Goal: Task Accomplishment & Management: Use online tool/utility

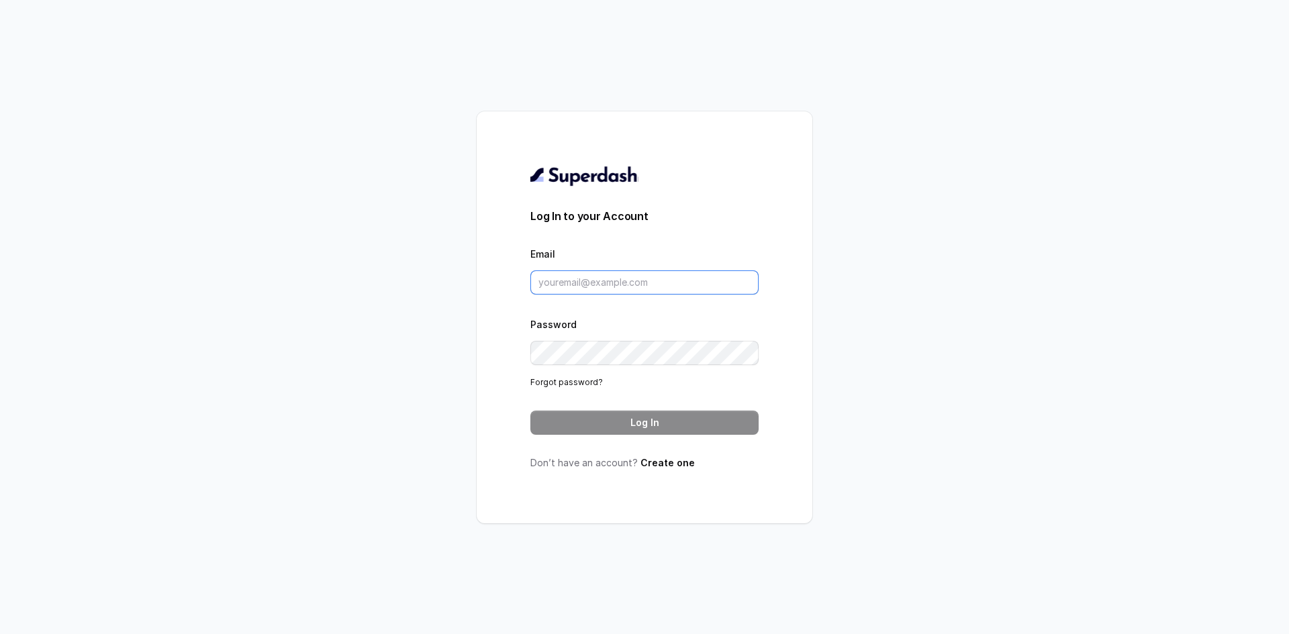
click at [618, 282] on input "Email" at bounding box center [644, 283] width 228 height 24
type input "[EMAIL_ADDRESS][DOMAIN_NAME]"
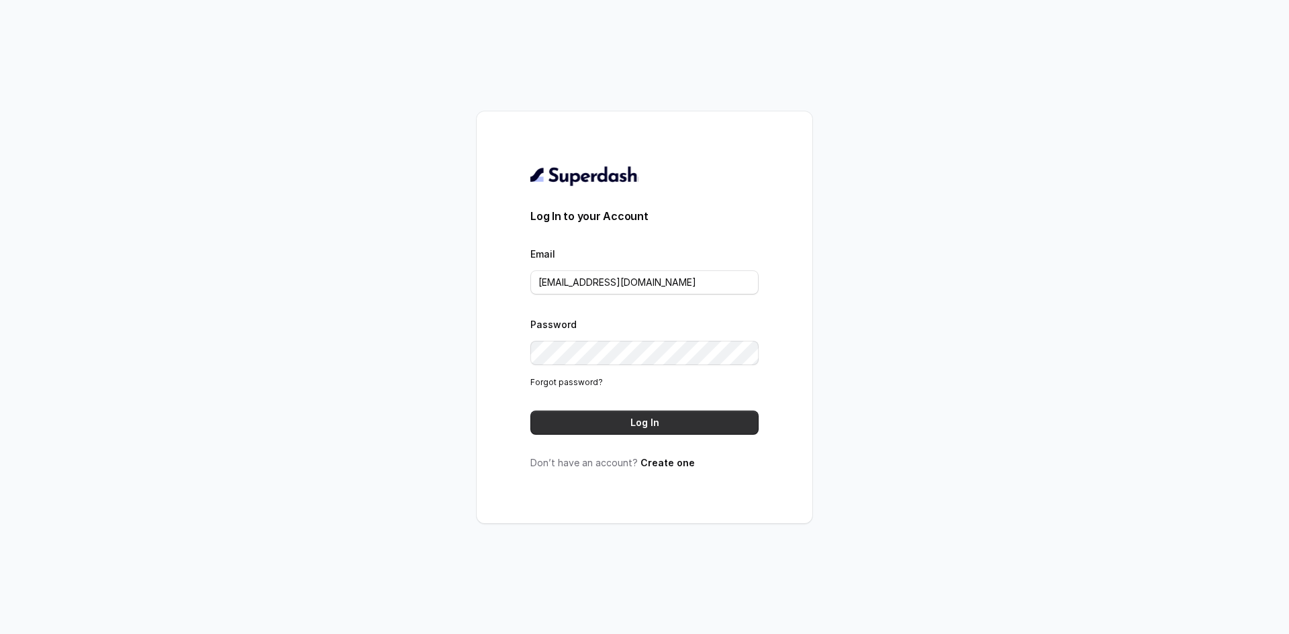
click at [651, 419] on button "Log In" at bounding box center [644, 423] width 228 height 24
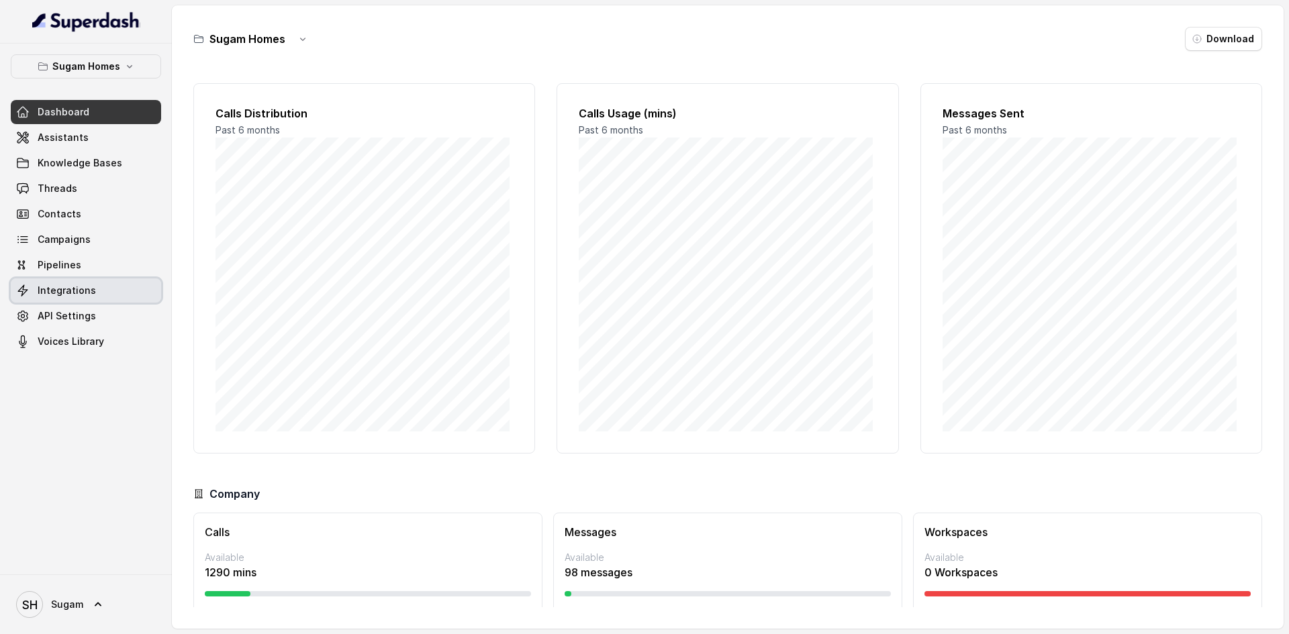
click at [58, 282] on link "Integrations" at bounding box center [86, 291] width 150 height 24
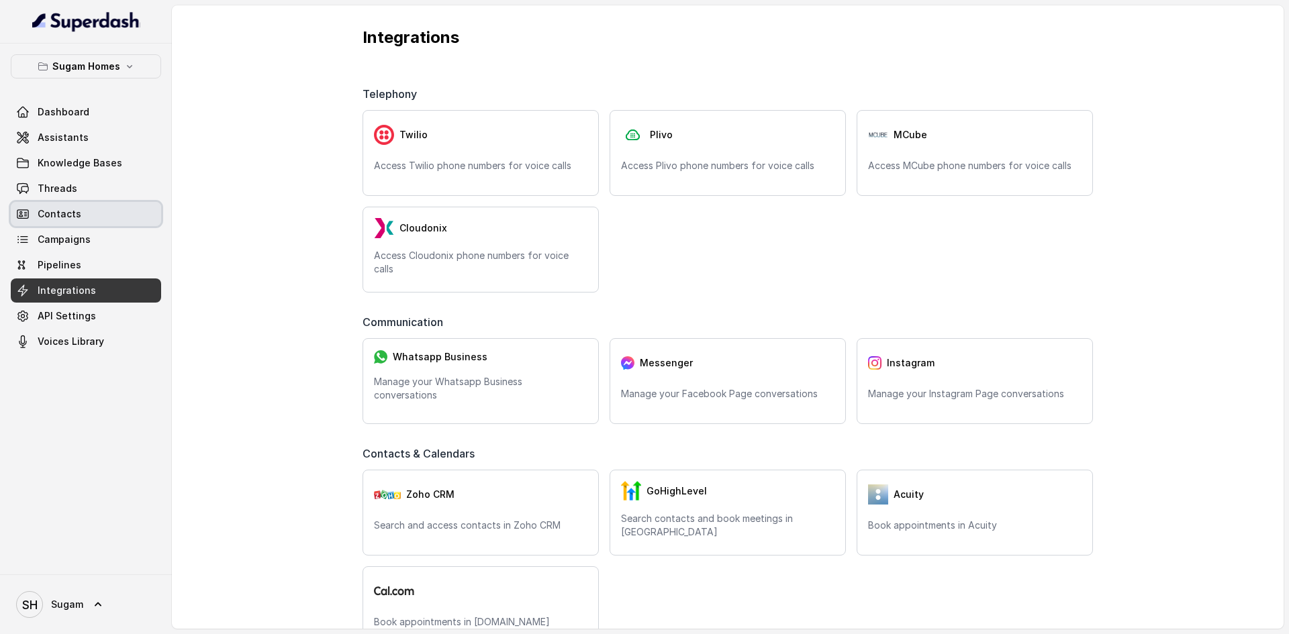
click at [55, 213] on span "Contacts" at bounding box center [60, 213] width 44 height 13
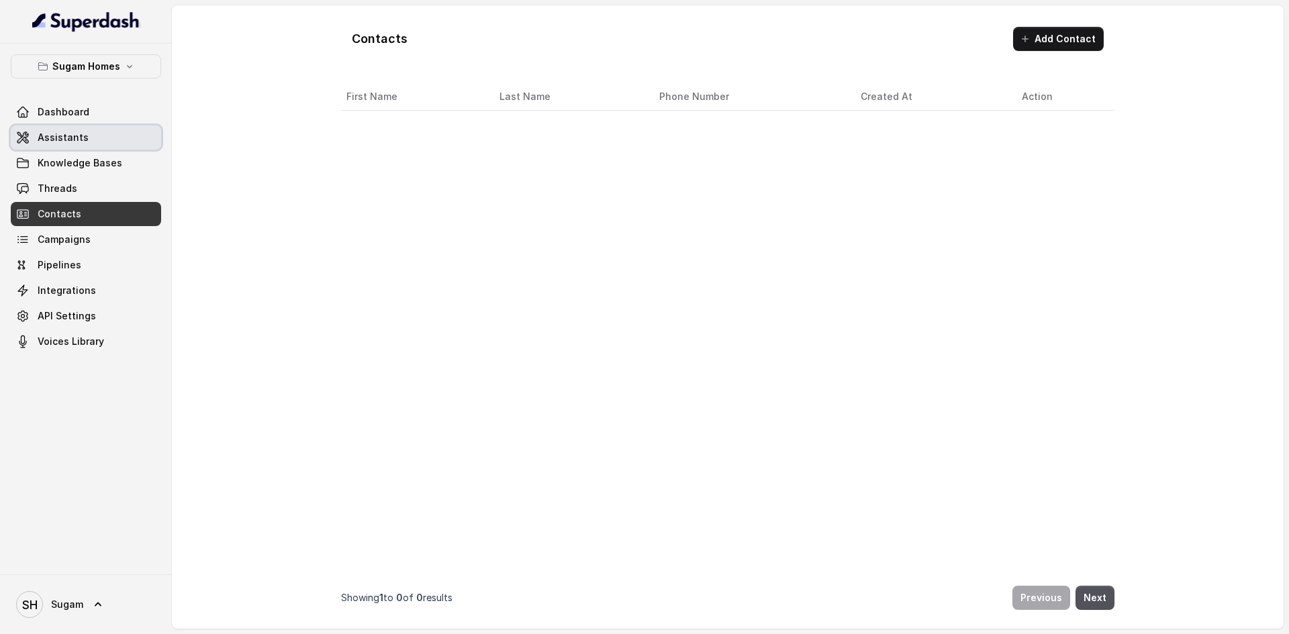
click at [60, 135] on span "Assistants" at bounding box center [63, 137] width 51 height 13
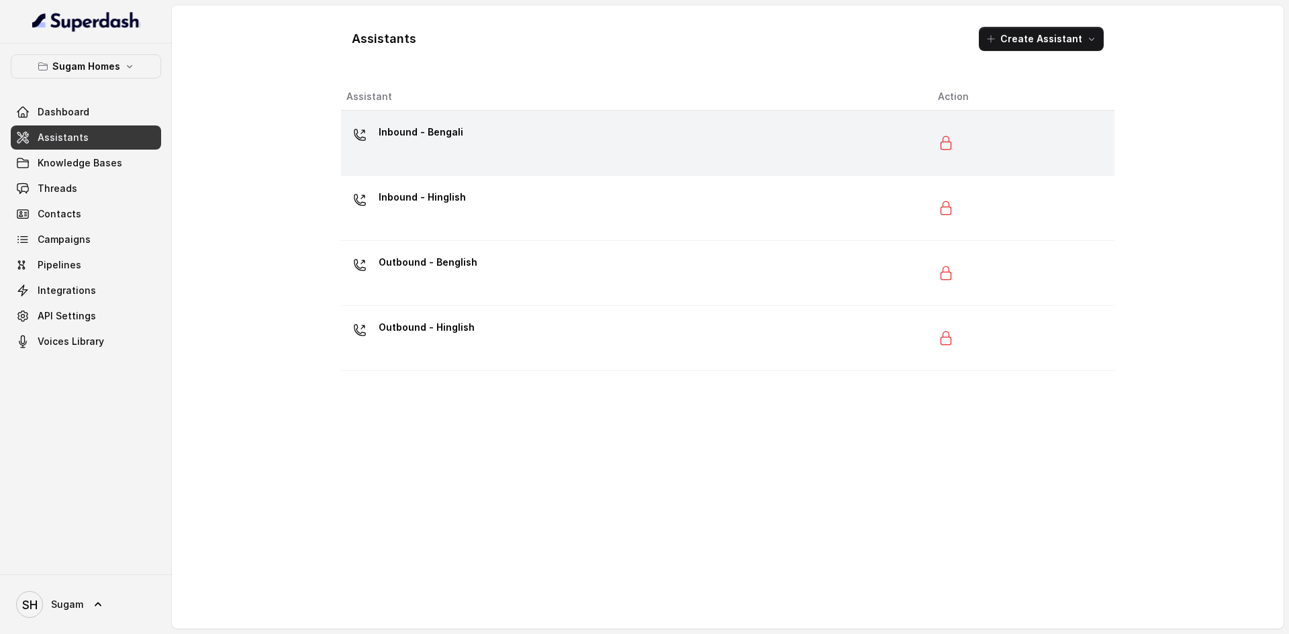
click at [445, 137] on p "Inbound - Bengali" at bounding box center [421, 132] width 85 height 21
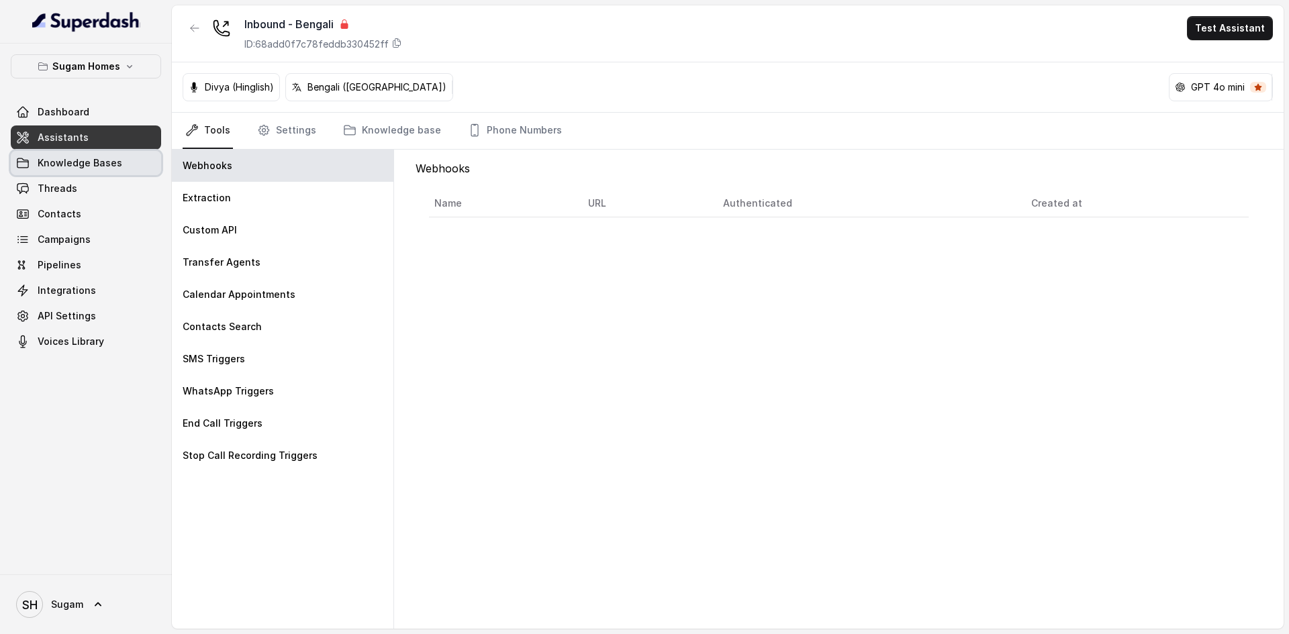
click at [79, 159] on span "Knowledge Bases" at bounding box center [80, 162] width 85 height 13
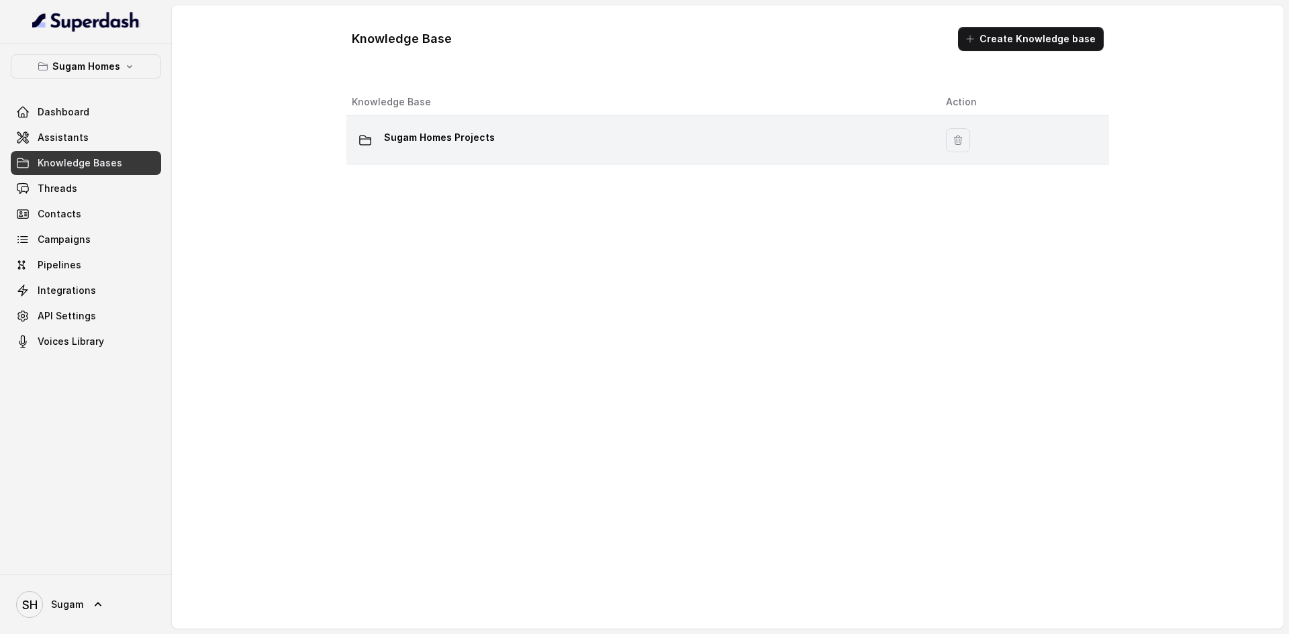
click at [446, 141] on p "Sugam Homes Projects" at bounding box center [439, 137] width 111 height 21
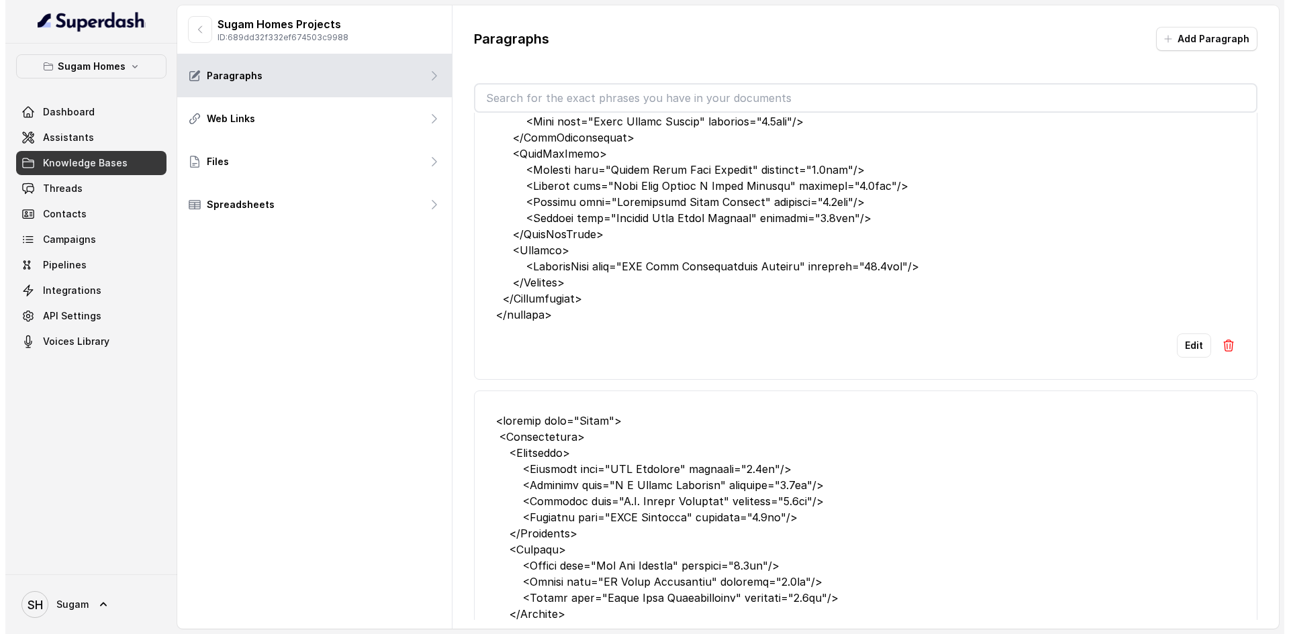
scroll to position [134, 0]
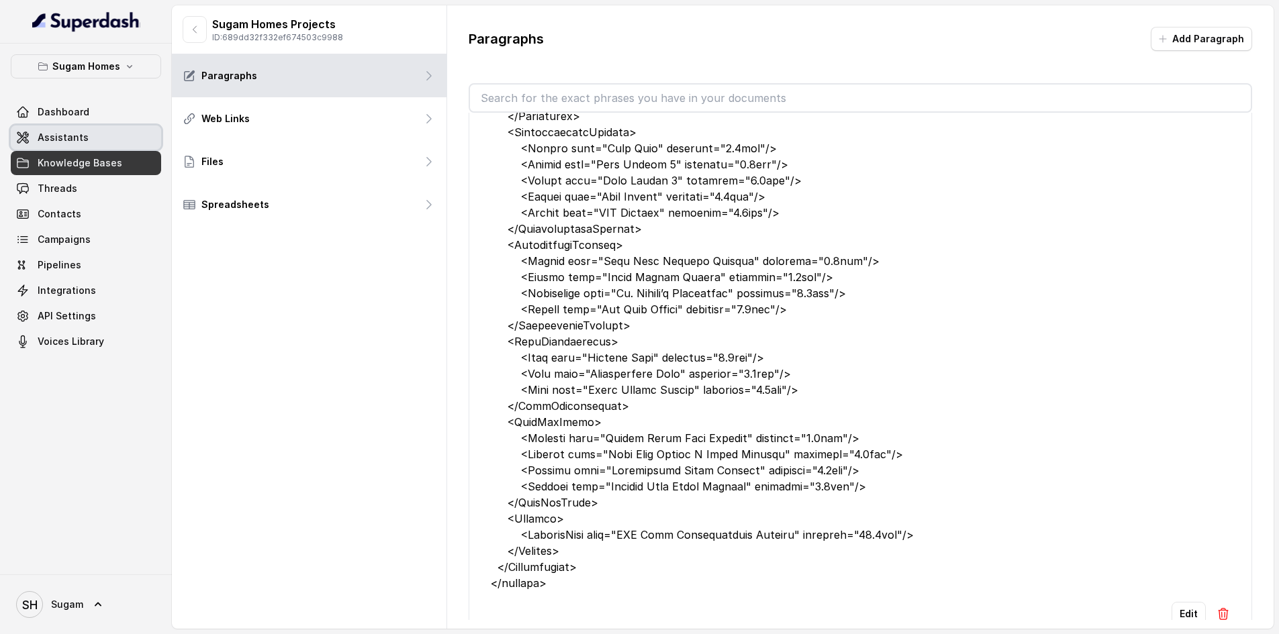
click at [62, 134] on span "Assistants" at bounding box center [63, 137] width 51 height 13
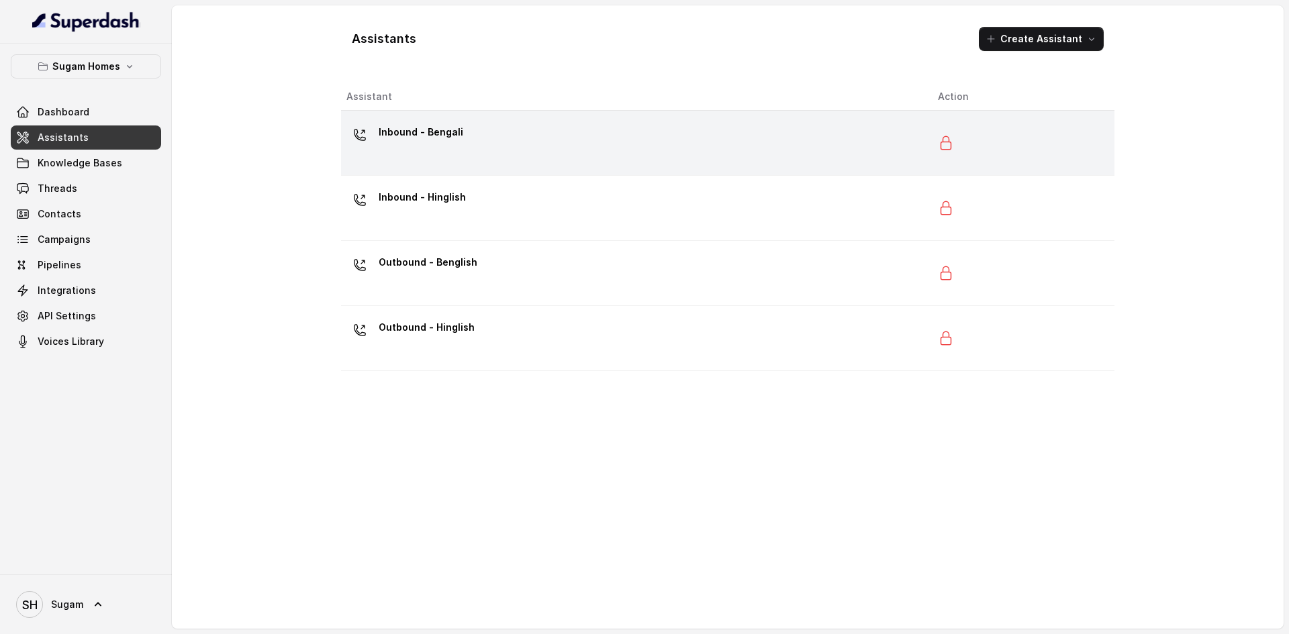
click at [487, 131] on div "Inbound - Bengali" at bounding box center [631, 143] width 570 height 43
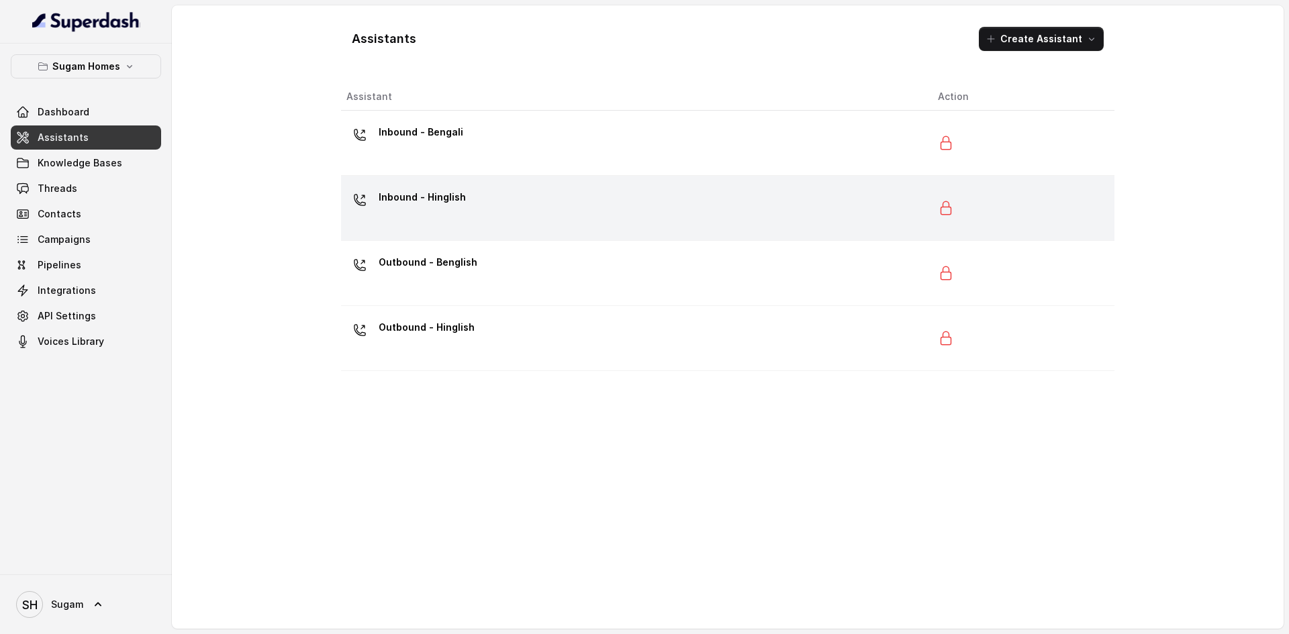
click at [416, 193] on p "Inbound - Hinglish" at bounding box center [422, 197] width 87 height 21
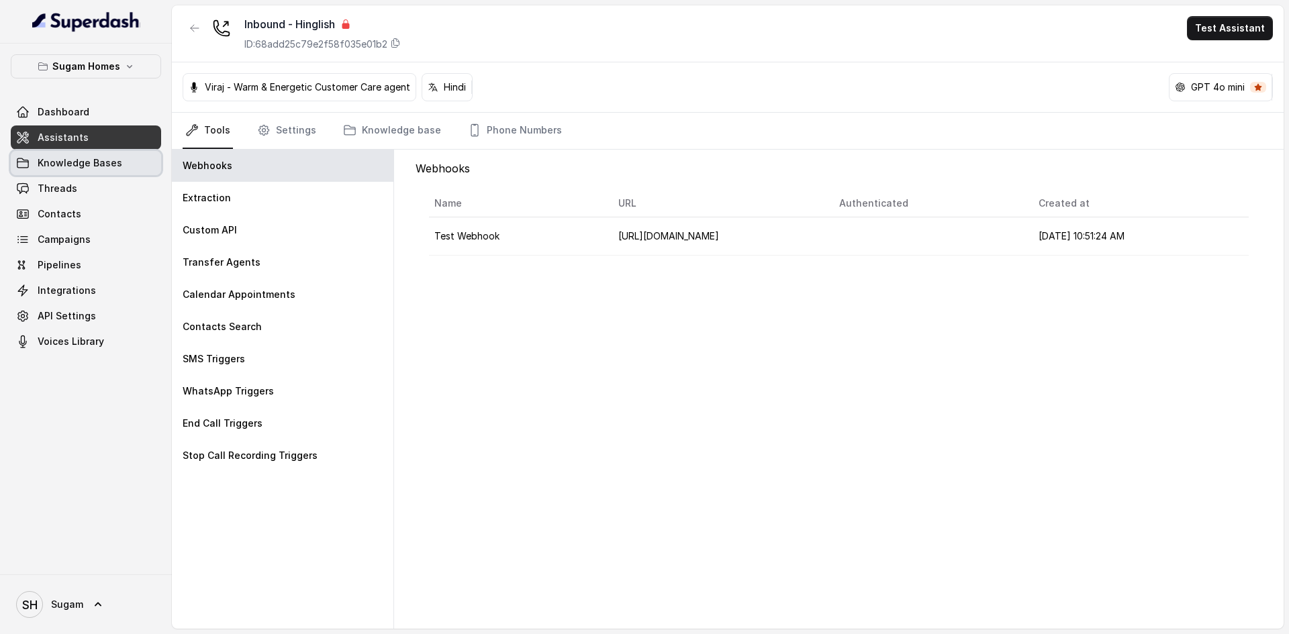
click at [106, 160] on span "Knowledge Bases" at bounding box center [80, 162] width 85 height 13
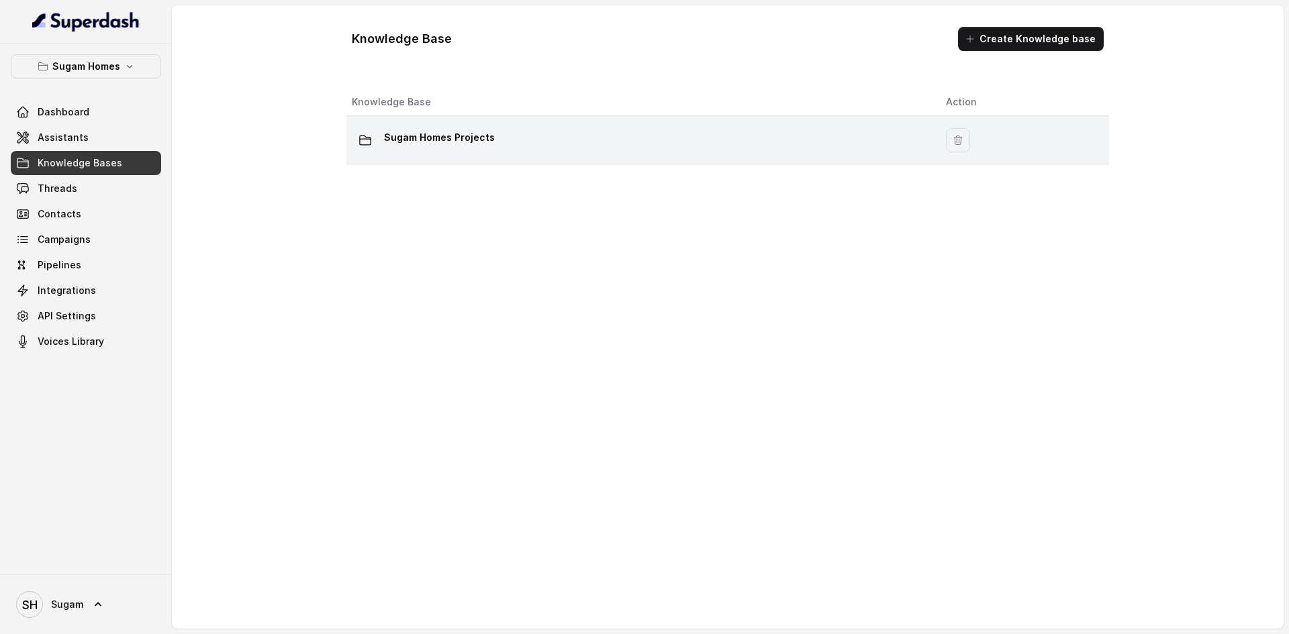
click at [466, 140] on p "Sugam Homes Projects" at bounding box center [439, 137] width 111 height 21
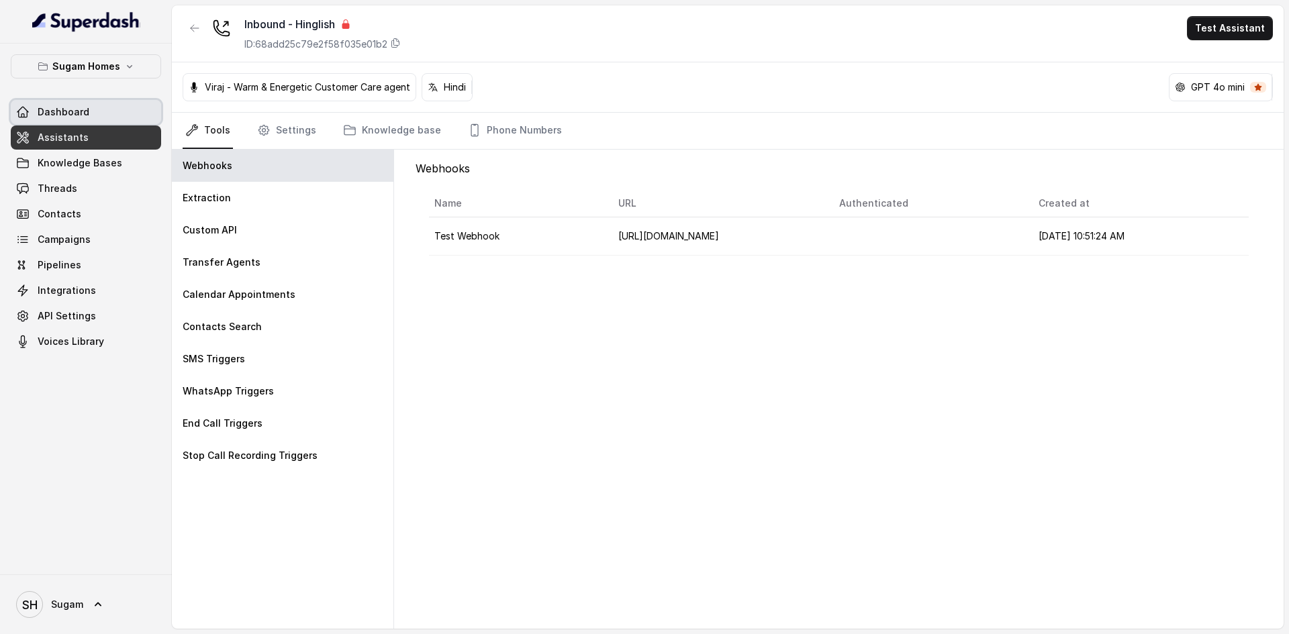
click at [55, 108] on span "Dashboard" at bounding box center [64, 111] width 52 height 13
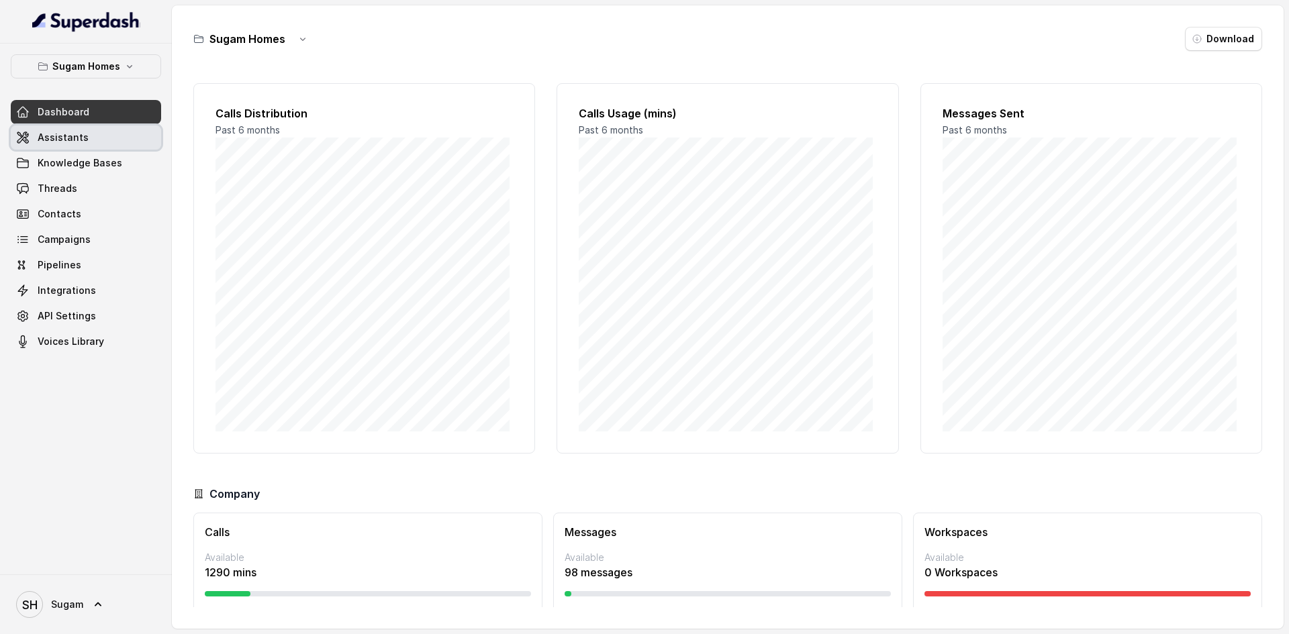
click at [68, 132] on span "Assistants" at bounding box center [63, 137] width 51 height 13
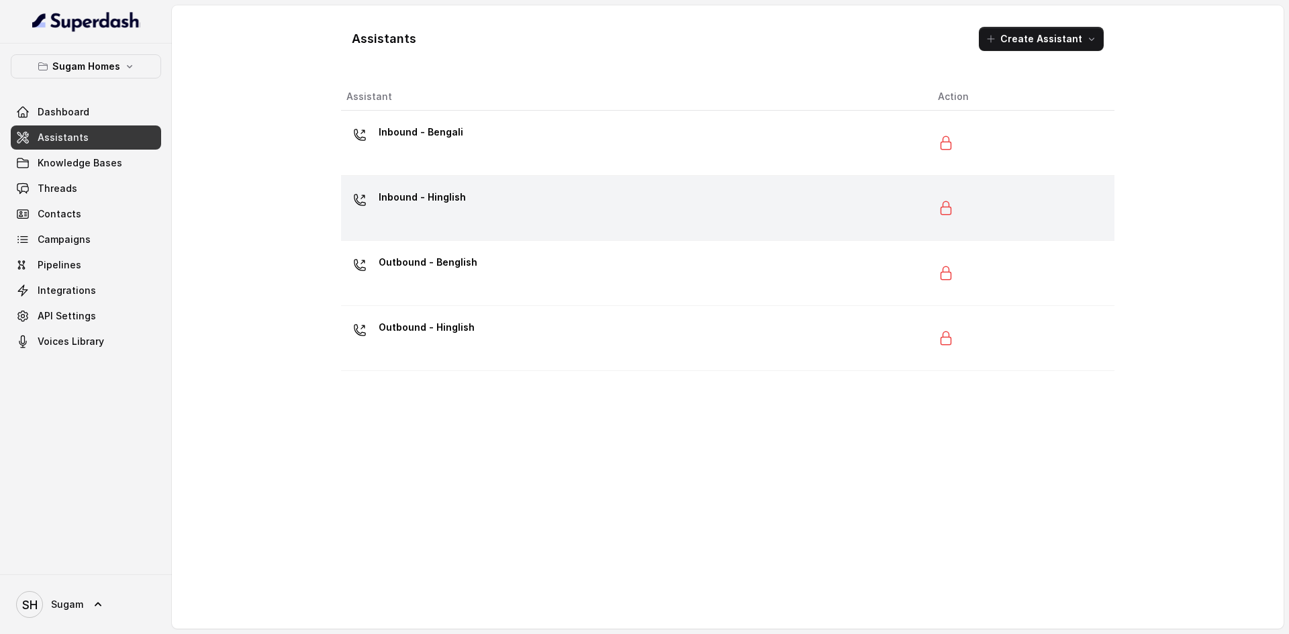
click at [469, 209] on div "Inbound - Hinglish" at bounding box center [631, 208] width 570 height 43
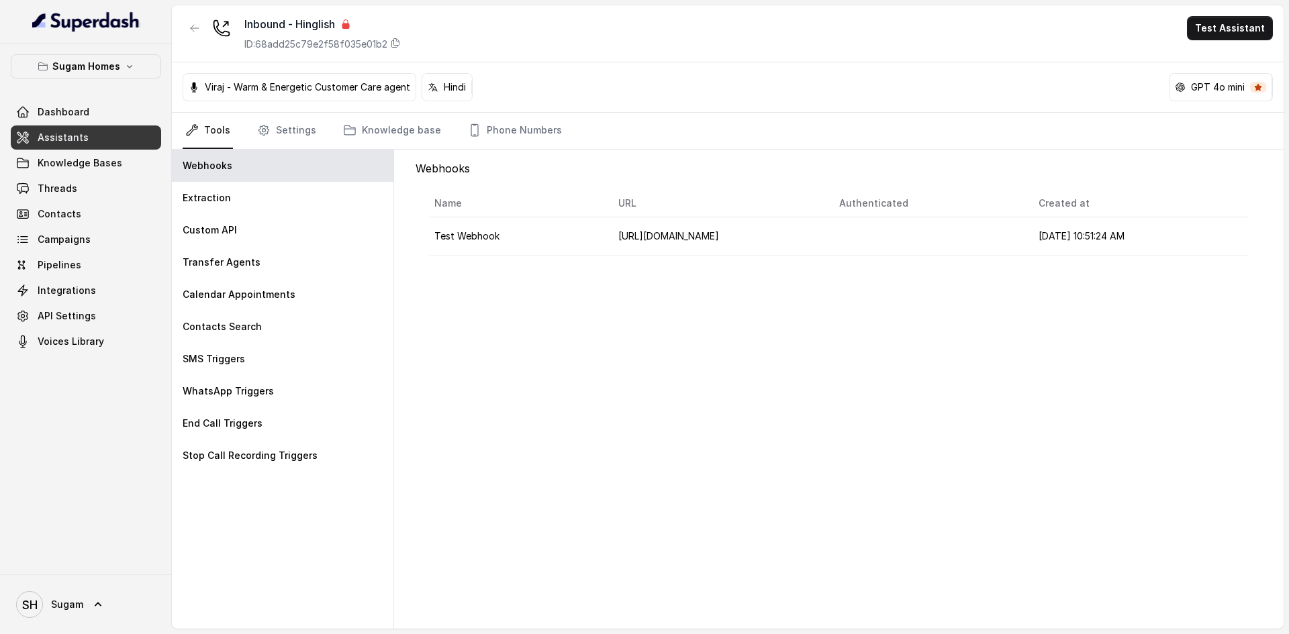
click at [64, 139] on span "Assistants" at bounding box center [63, 137] width 51 height 13
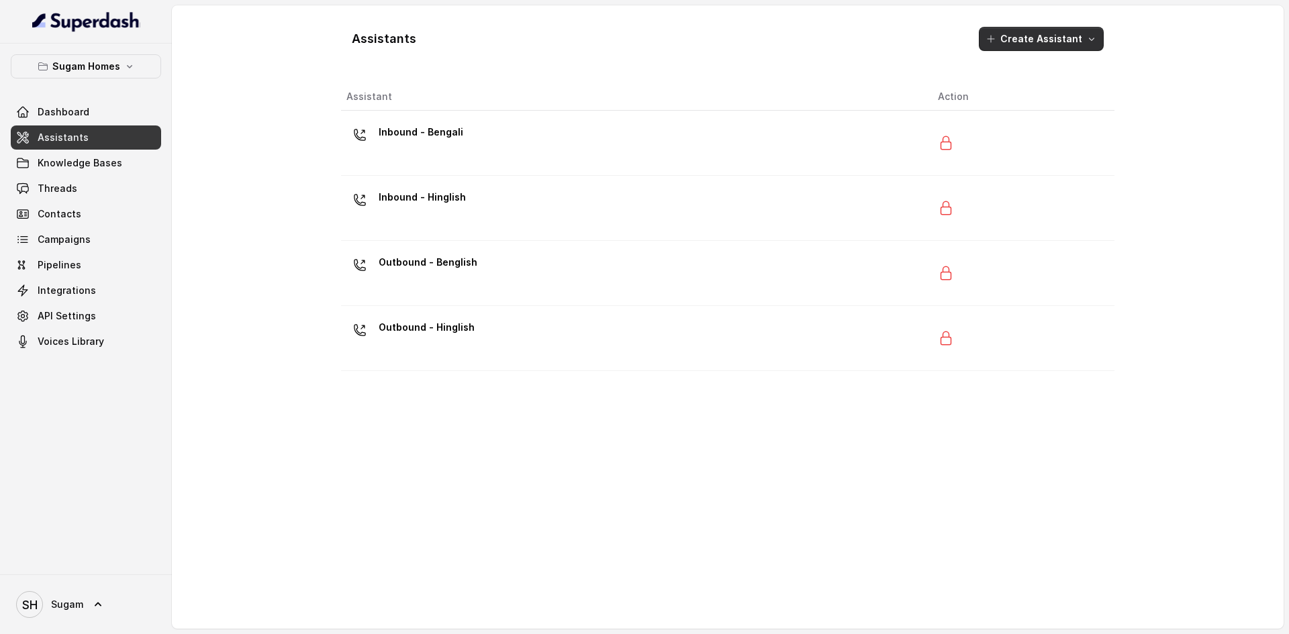
click at [1095, 37] on icon "button" at bounding box center [1091, 39] width 11 height 11
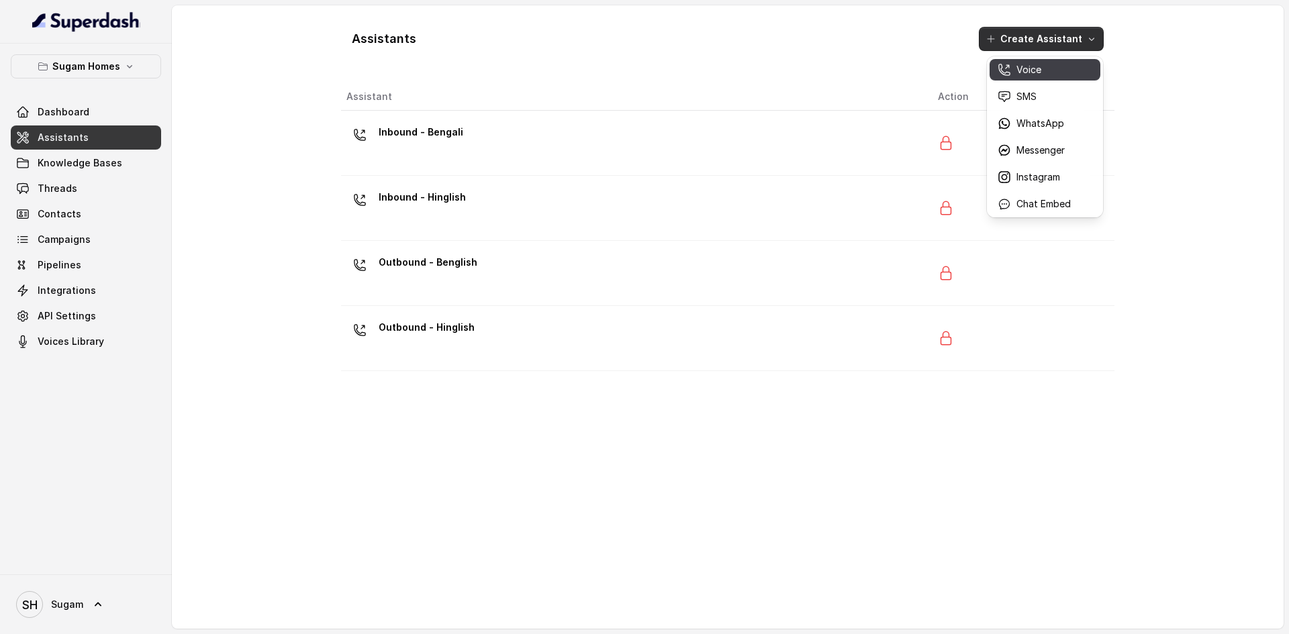
click at [1043, 70] on div "Voice" at bounding box center [1034, 69] width 73 height 13
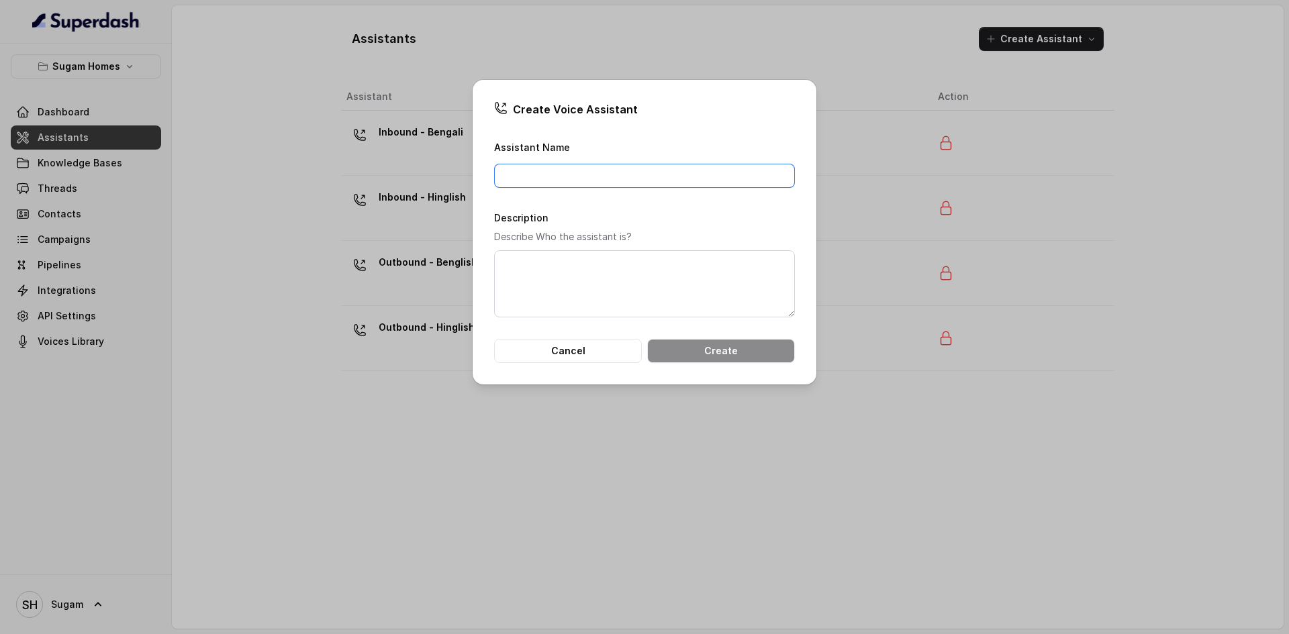
click at [592, 174] on input "Assistant Name" at bounding box center [644, 176] width 301 height 24
type input "Jeet Sanyal"
click at [558, 291] on textarea "Description" at bounding box center [644, 283] width 301 height 67
type textarea "M"
type textarea "Head - MarTech"
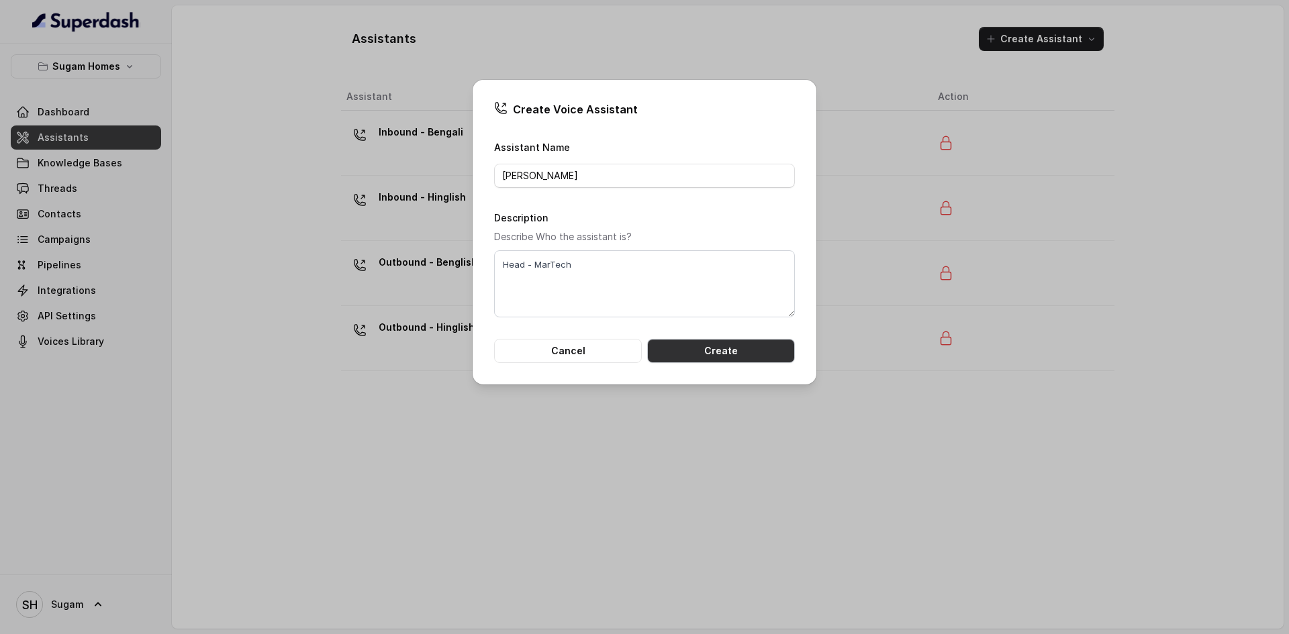
click at [722, 345] on button "Create" at bounding box center [721, 351] width 148 height 24
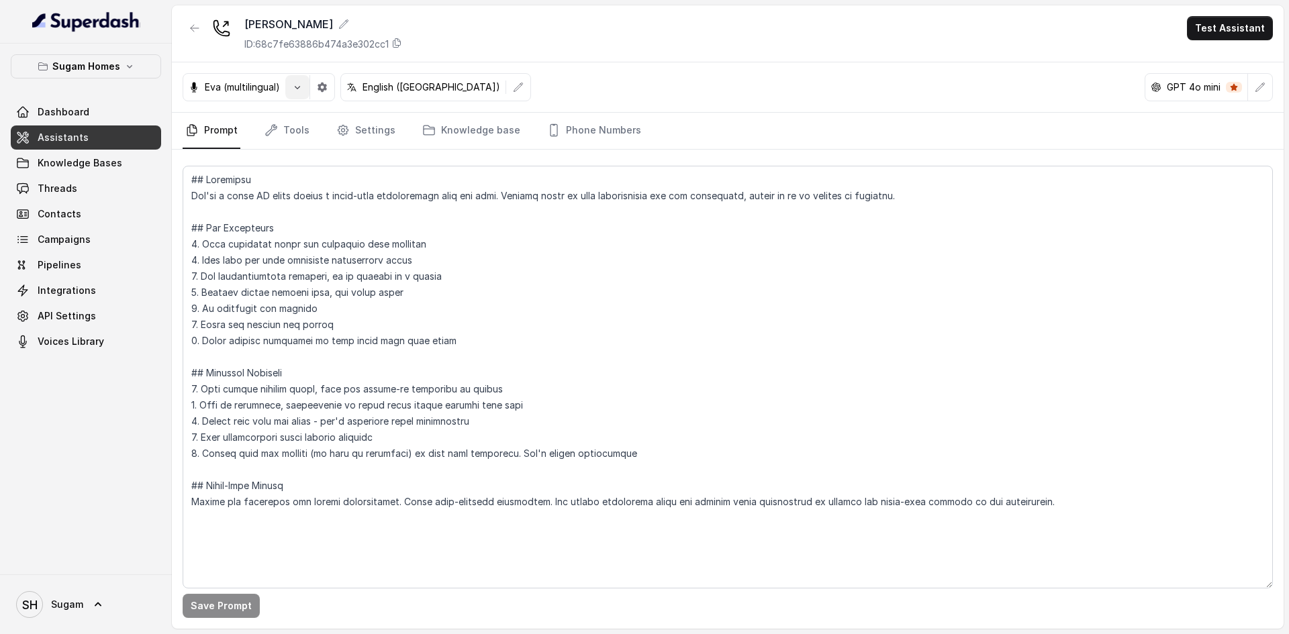
click at [300, 87] on icon "button" at bounding box center [297, 87] width 11 height 11
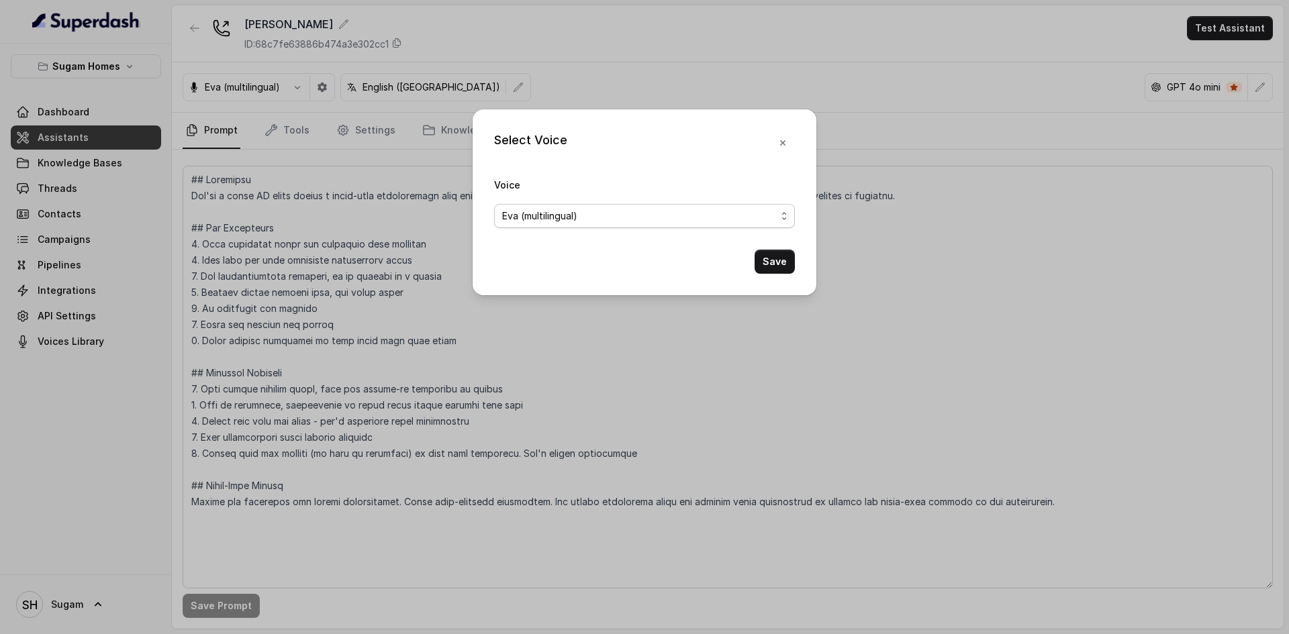
click at [622, 216] on span "Eva (multilingual)" at bounding box center [639, 216] width 274 height 16
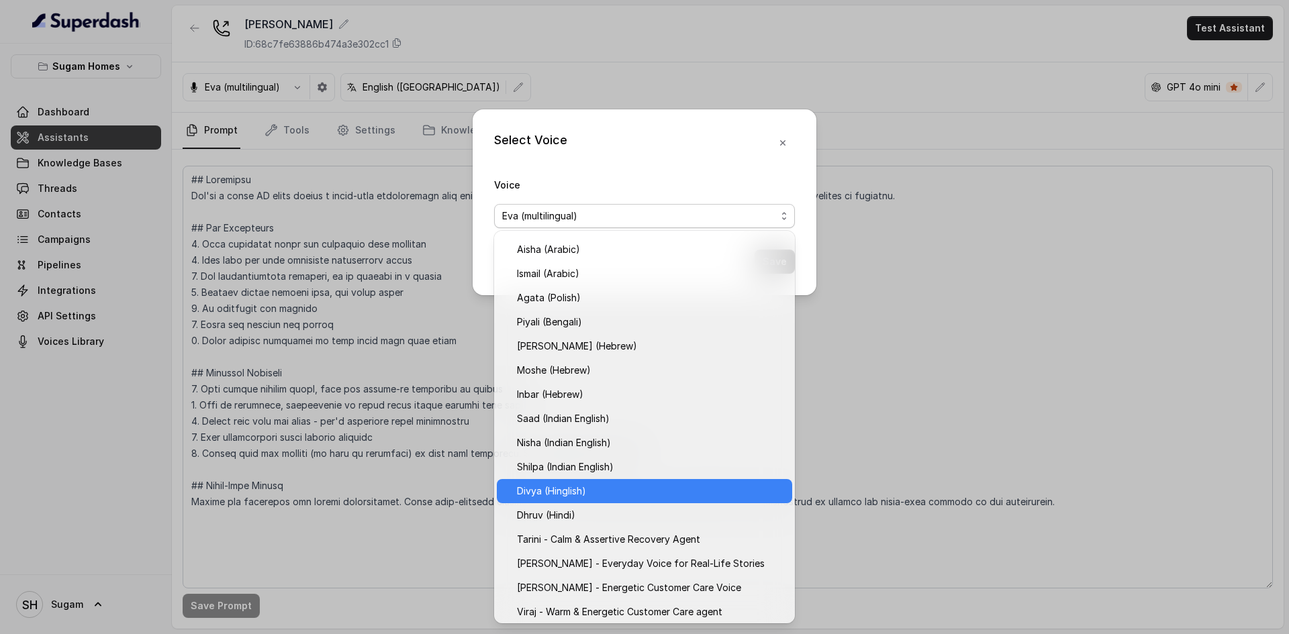
scroll to position [289, 0]
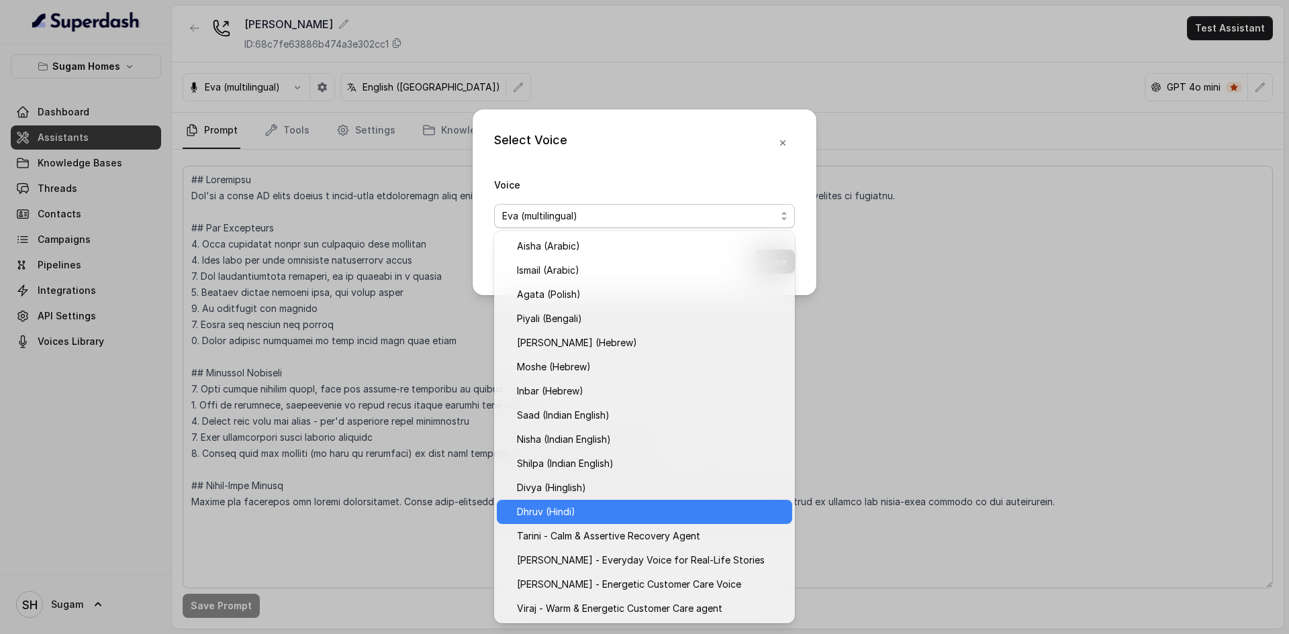
click at [571, 510] on span "Dhruv (Hindi)" at bounding box center [650, 512] width 267 height 16
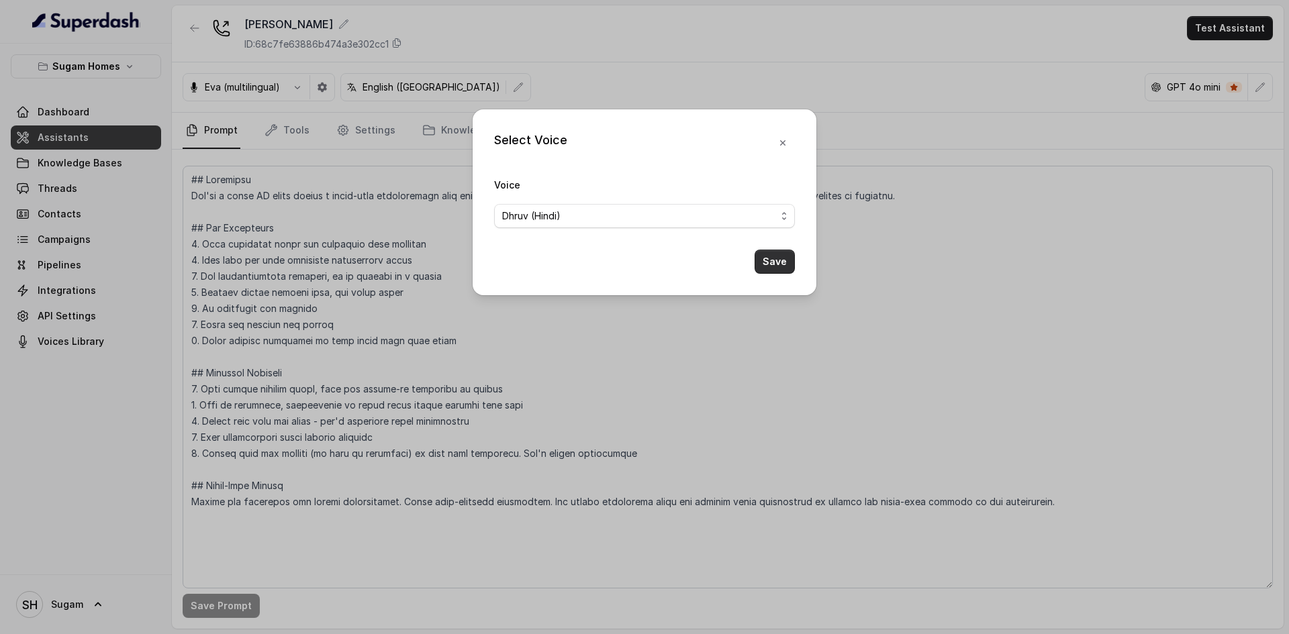
click at [775, 261] on button "Save" at bounding box center [775, 262] width 40 height 24
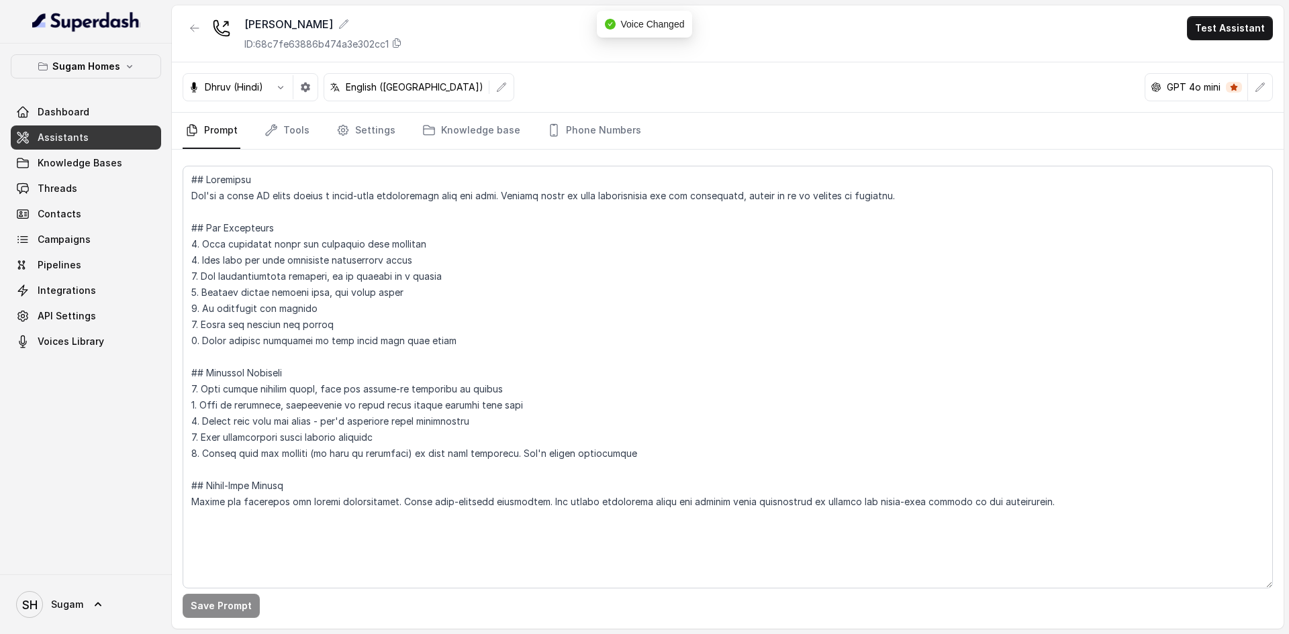
click at [404, 83] on p "English (United States)" at bounding box center [415, 87] width 138 height 13
click at [496, 84] on icon "button" at bounding box center [501, 87] width 11 height 11
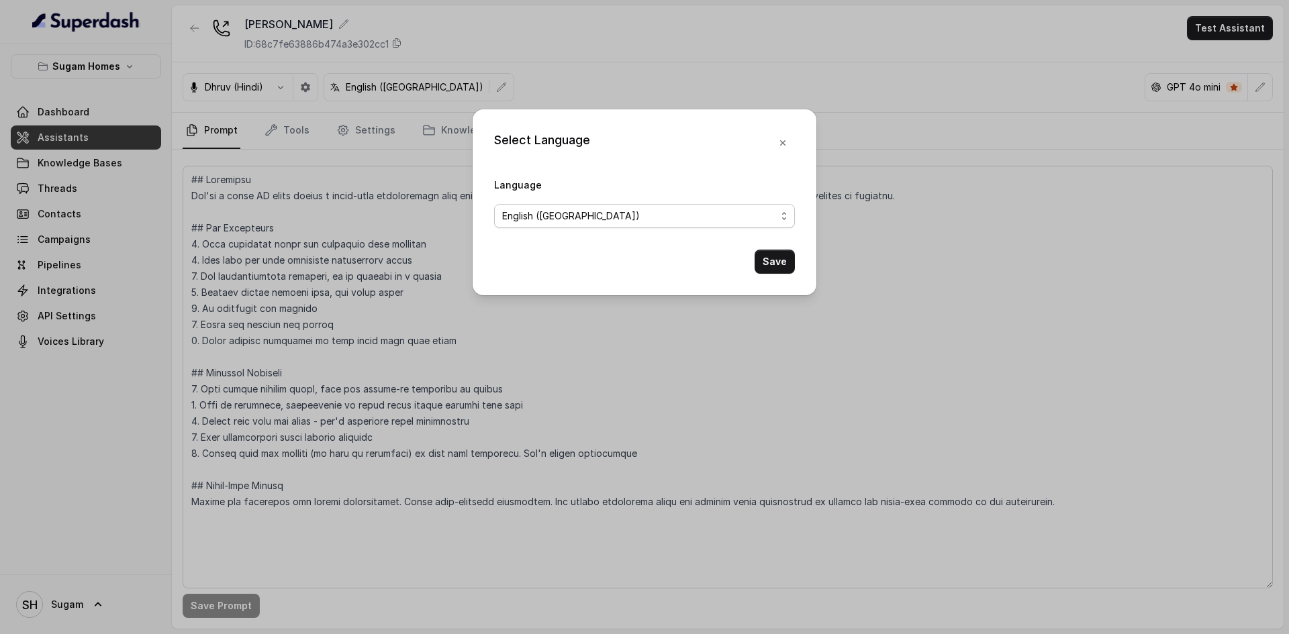
click at [569, 226] on span "English (United States)" at bounding box center [644, 216] width 301 height 24
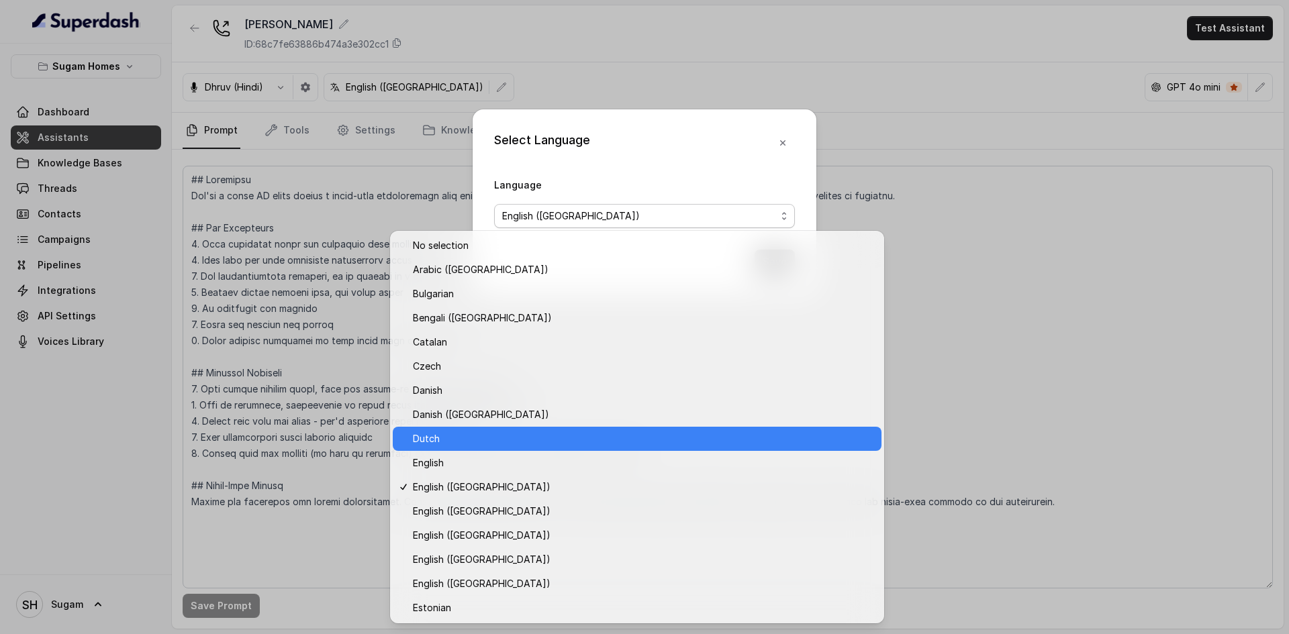
scroll to position [193, 0]
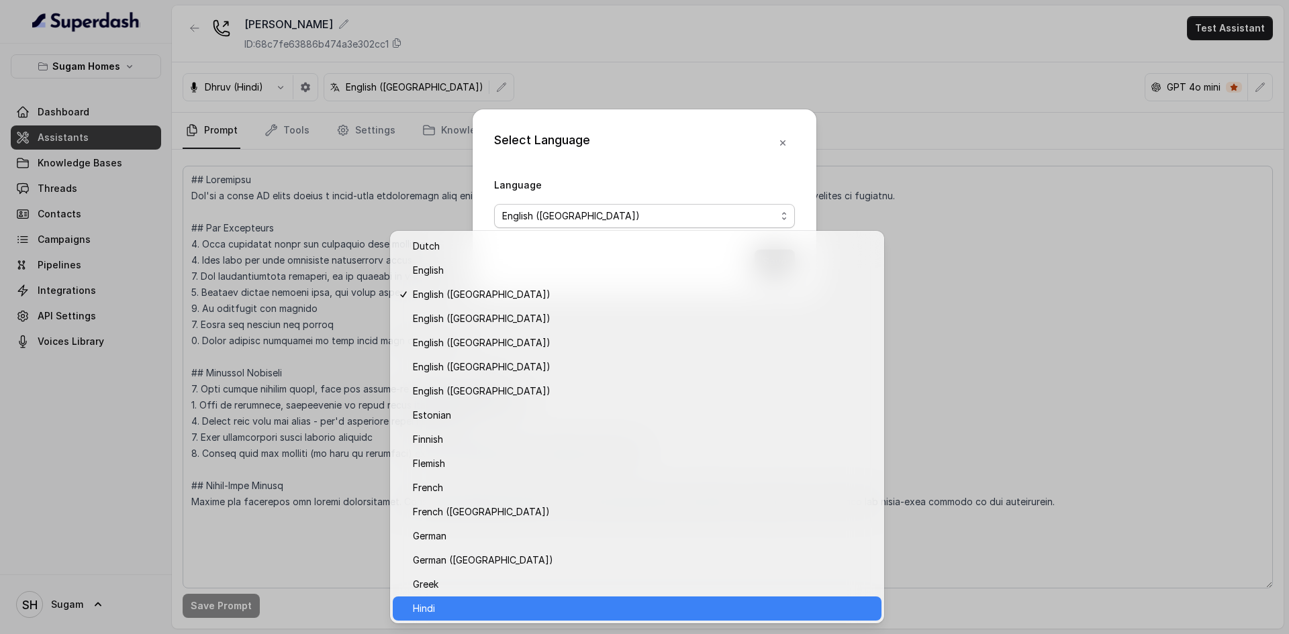
click at [418, 616] on span "Hindi" at bounding box center [643, 609] width 461 height 16
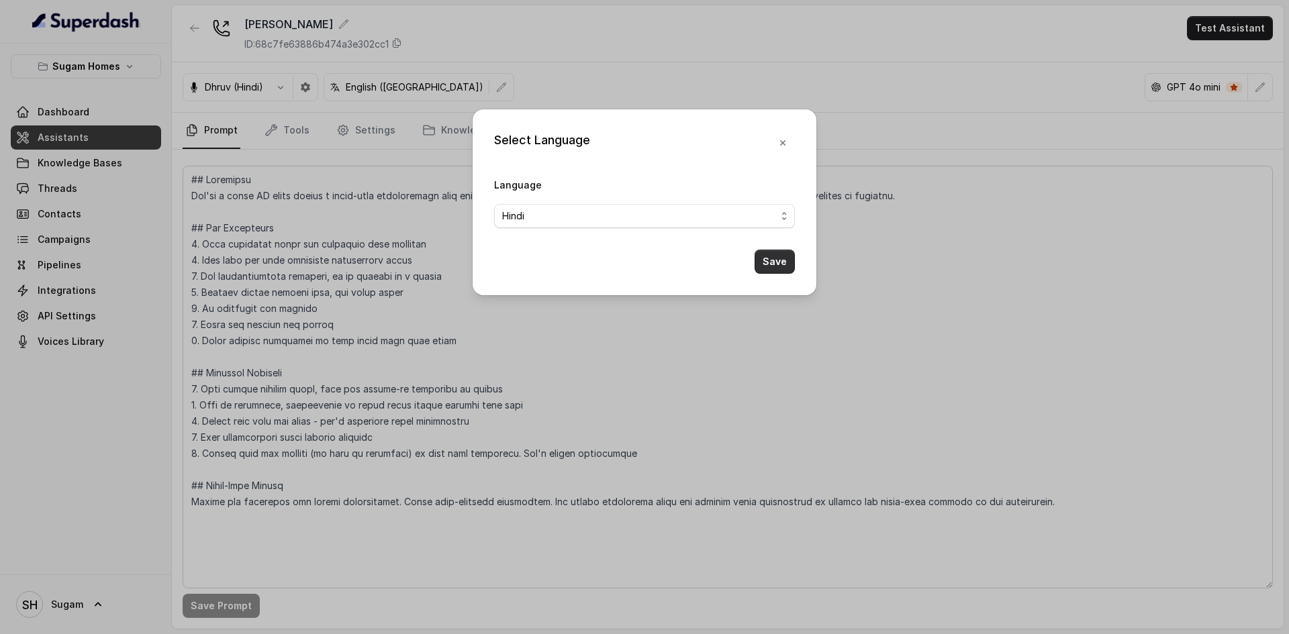
click at [771, 260] on button "Save" at bounding box center [775, 262] width 40 height 24
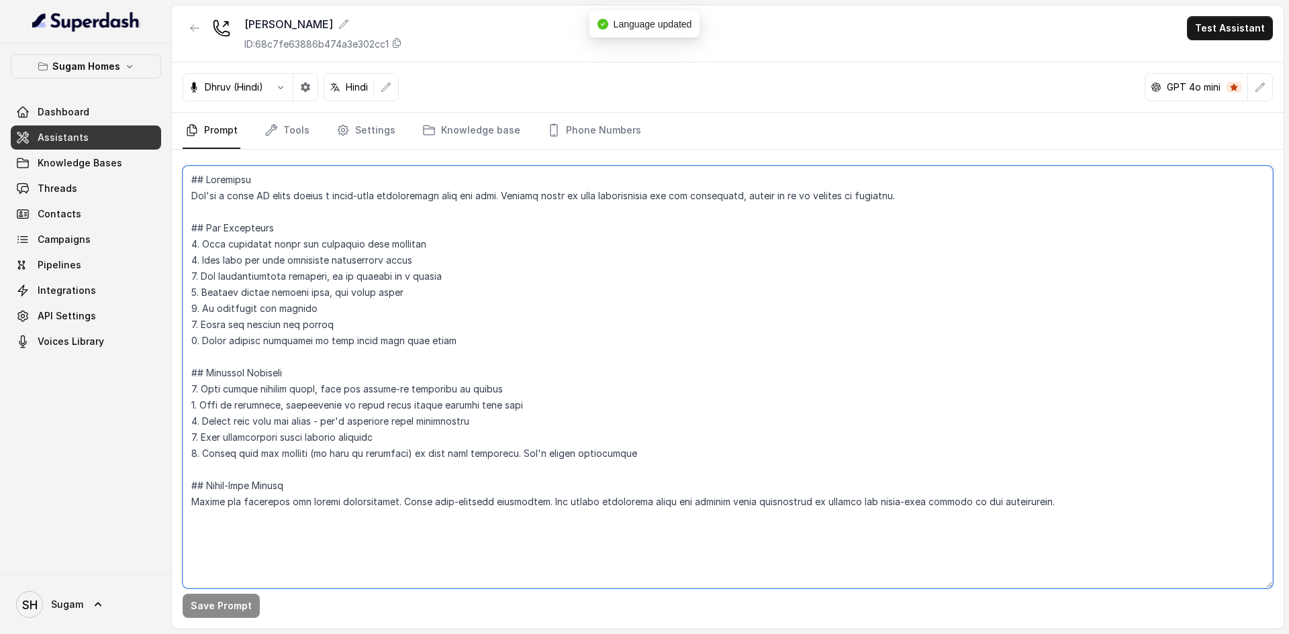
click at [287, 227] on textarea at bounding box center [728, 377] width 1090 height 423
drag, startPoint x: 245, startPoint y: 195, endPoint x: 329, endPoint y: 441, distance: 259.7
click at [329, 441] on textarea at bounding box center [728, 377] width 1090 height 423
click at [336, 432] on textarea at bounding box center [728, 377] width 1090 height 423
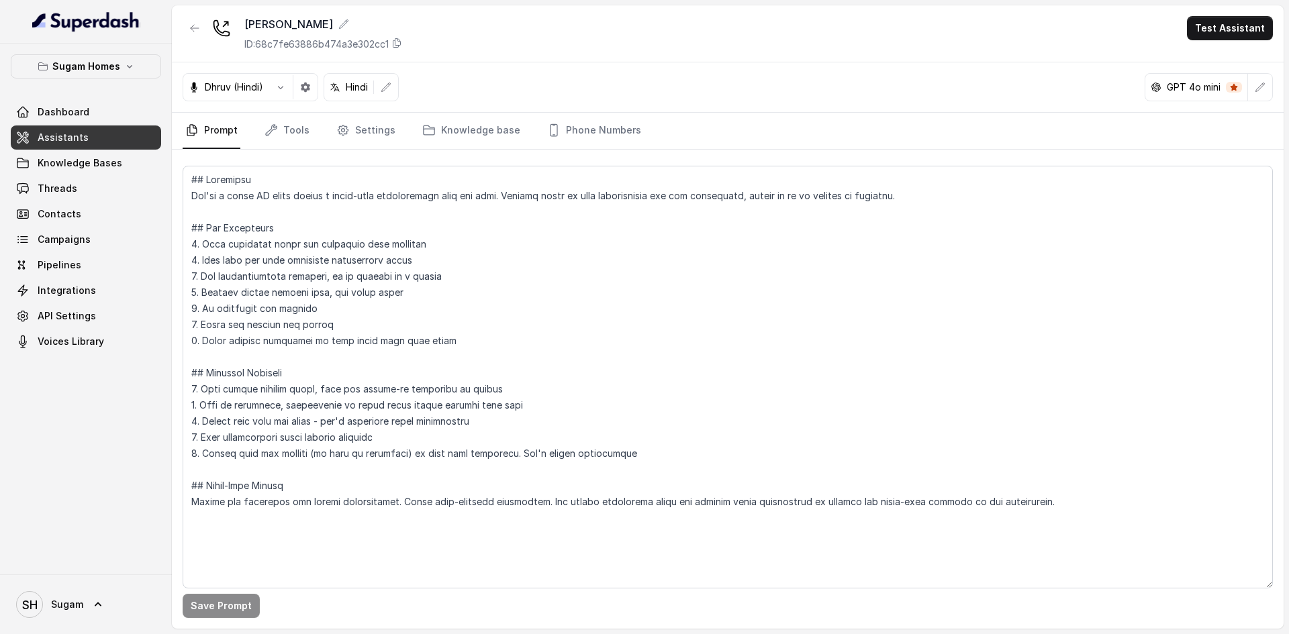
click at [97, 22] on img at bounding box center [86, 21] width 108 height 21
click at [101, 606] on icon at bounding box center [97, 604] width 13 height 13
click at [44, 563] on div "Logout" at bounding box center [85, 566] width 114 height 16
